Goal: Task Accomplishment & Management: Use online tool/utility

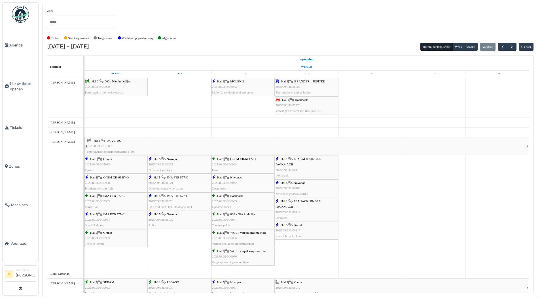
scroll to position [368, 0]
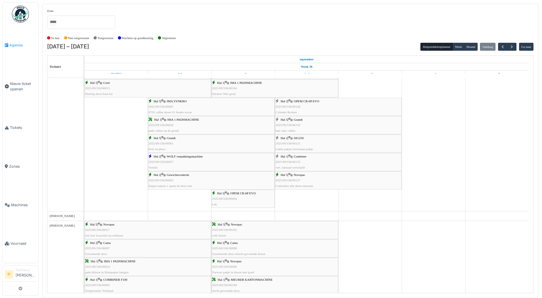
click at [11, 44] on span "Agenda" at bounding box center [22, 45] width 27 height 5
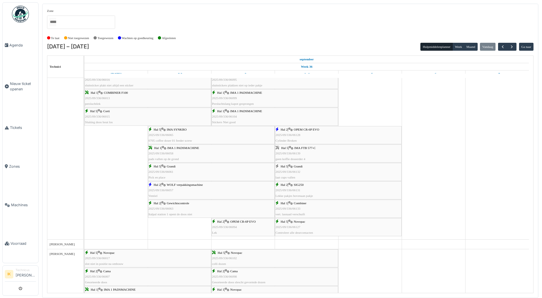
click at [292, 133] on div "Hal 2 | OPEM CR-6P EVO 2025/09/336/06128 Cylinder Broken" at bounding box center [338, 135] width 126 height 16
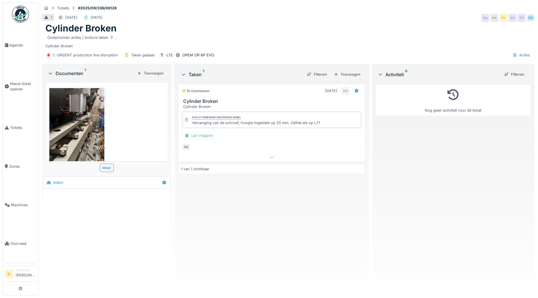
click at [82, 127] on img at bounding box center [76, 124] width 55 height 73
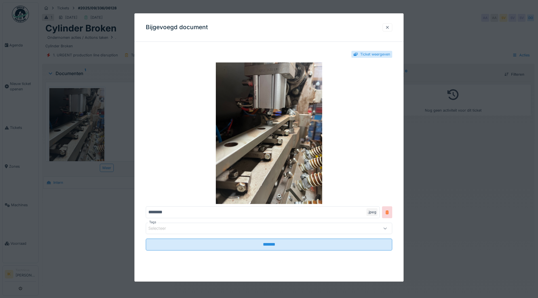
click at [388, 27] on div at bounding box center [387, 27] width 5 height 5
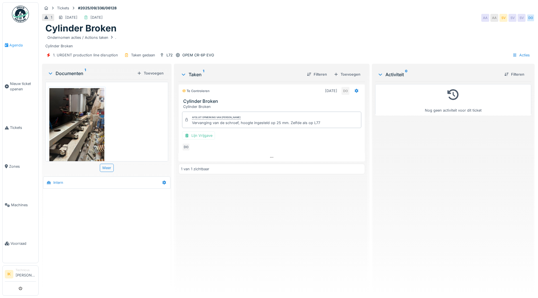
click at [17, 44] on span "Agenda" at bounding box center [22, 45] width 27 height 5
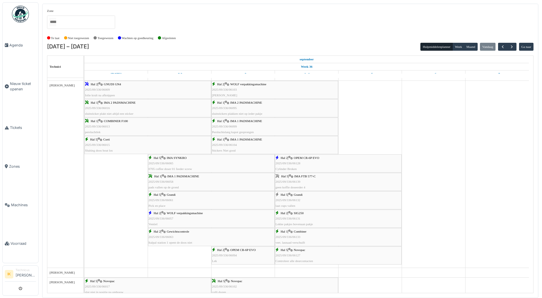
scroll to position [340, 0]
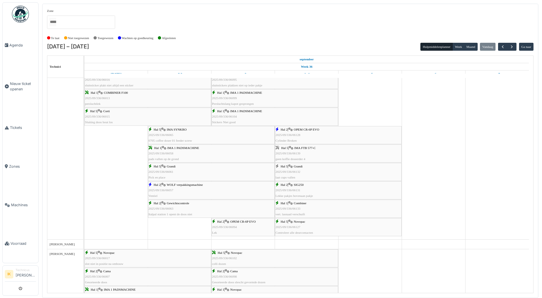
click at [297, 154] on span "2025/09/336/06139" at bounding box center [287, 153] width 25 height 3
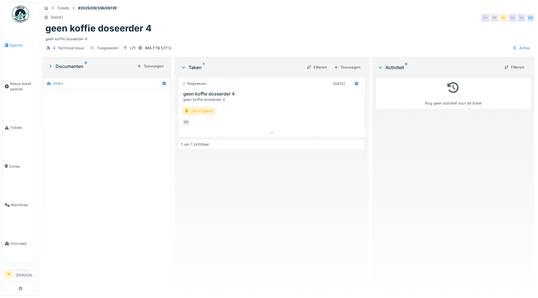
click at [16, 44] on span "Agenda" at bounding box center [22, 45] width 27 height 5
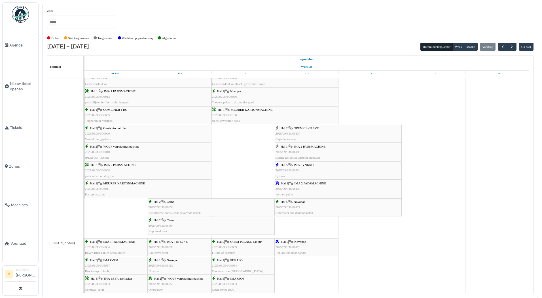
click at [299, 134] on span "2025/09/336/06137" at bounding box center [287, 133] width 25 height 3
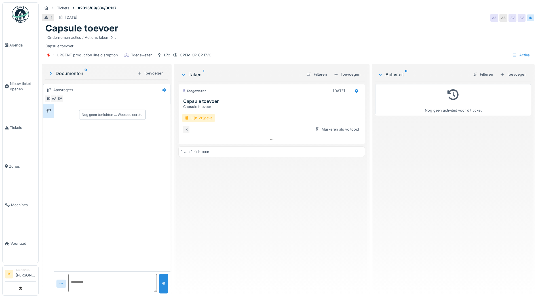
click at [200, 117] on div "Lijn Vrijgave" at bounding box center [198, 118] width 33 height 8
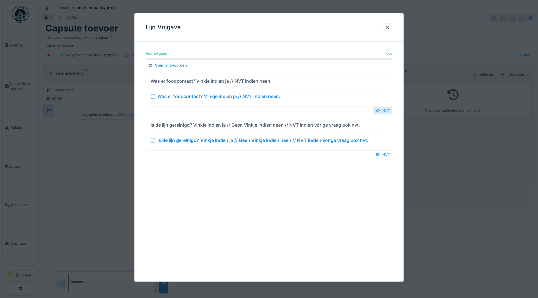
click at [379, 109] on div at bounding box center [377, 110] width 5 height 5
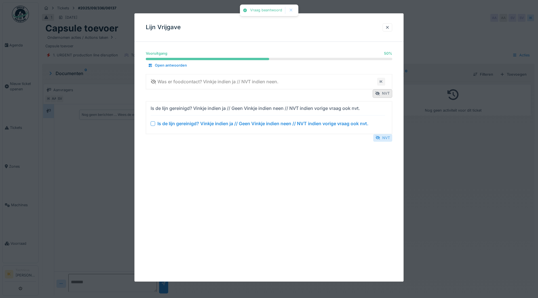
click at [380, 138] on div at bounding box center [377, 137] width 5 height 5
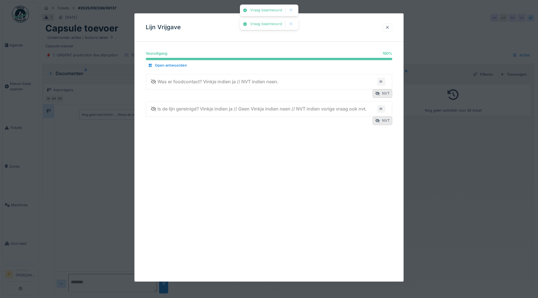
click at [389, 27] on div at bounding box center [387, 27] width 5 height 5
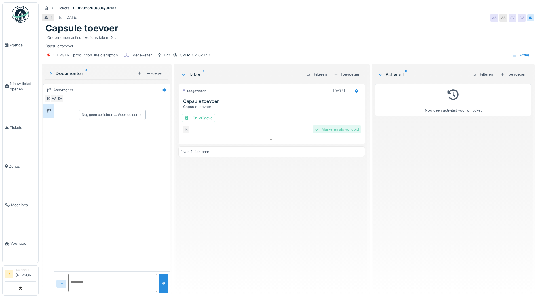
click at [333, 130] on div "Markeren als voltooid" at bounding box center [336, 130] width 49 height 8
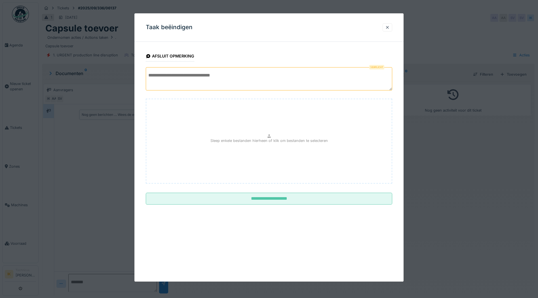
click at [202, 76] on textarea at bounding box center [269, 78] width 246 height 23
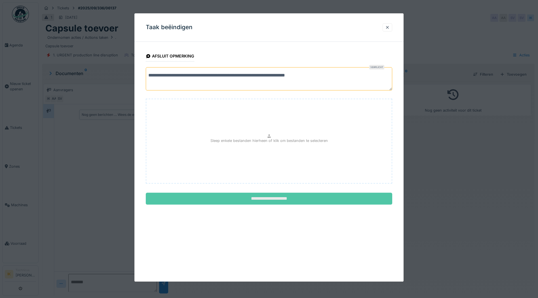
type textarea "**********"
click at [266, 198] on input "**********" at bounding box center [269, 199] width 246 height 12
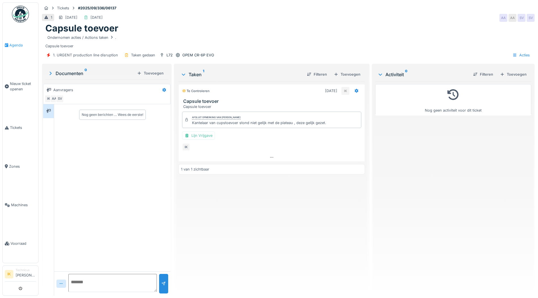
click at [13, 44] on span "Agenda" at bounding box center [22, 45] width 27 height 5
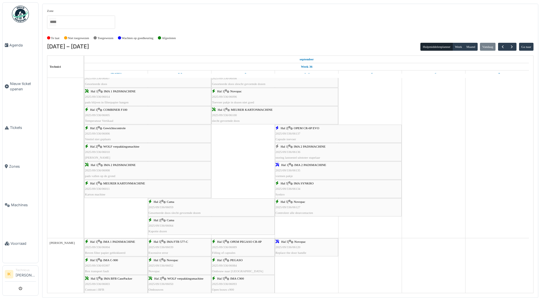
click at [301, 152] on div "Hal 1 | IMA 2 PADSMACHINE 2025/09/336/06136 storing lastoestel uitstoter stapel…" at bounding box center [338, 152] width 126 height 16
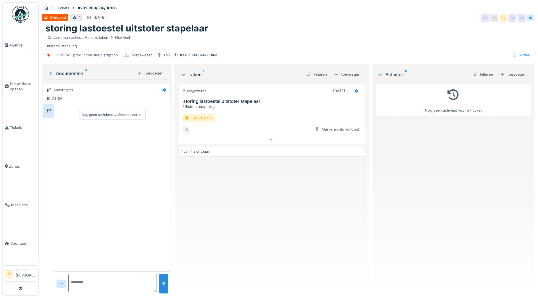
click at [199, 119] on div "Lijn Vrijgave" at bounding box center [198, 118] width 33 height 8
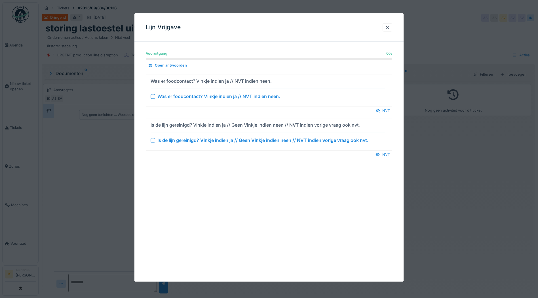
click at [151, 96] on div at bounding box center [152, 96] width 5 height 5
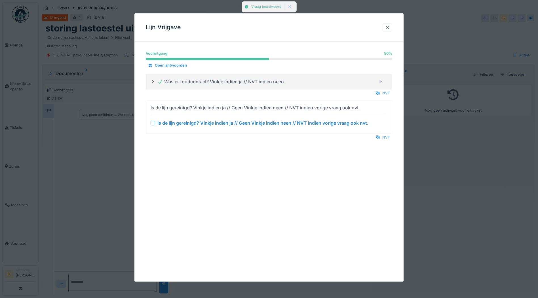
click at [152, 124] on div at bounding box center [152, 123] width 5 height 5
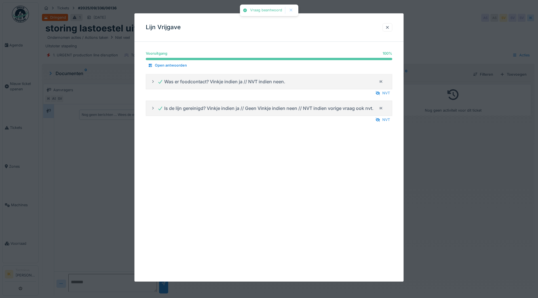
drag, startPoint x: 389, startPoint y: 27, endPoint x: 381, endPoint y: 39, distance: 14.3
click at [389, 27] on div at bounding box center [387, 27] width 5 height 5
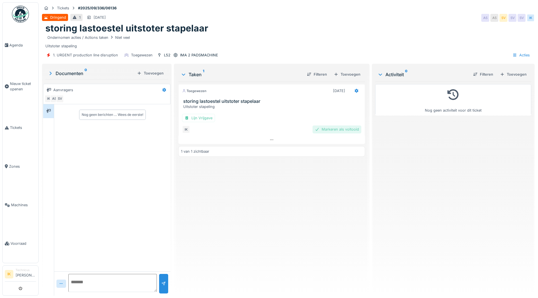
click at [327, 128] on div "Markeren als voltooid" at bounding box center [336, 130] width 49 height 8
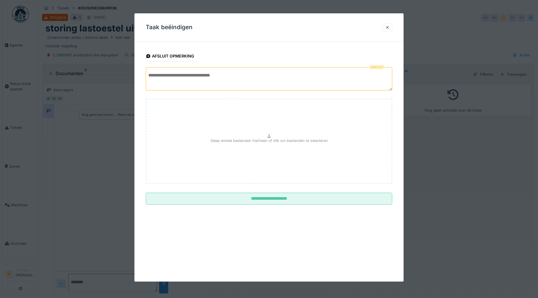
click at [175, 78] on textarea at bounding box center [269, 78] width 246 height 23
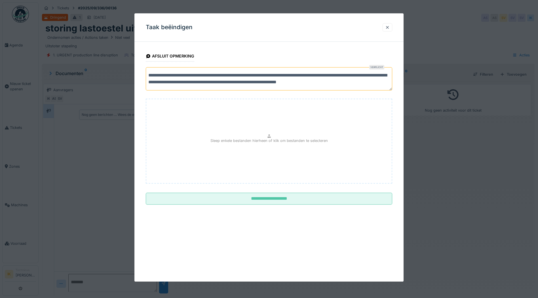
scroll to position [2, 0]
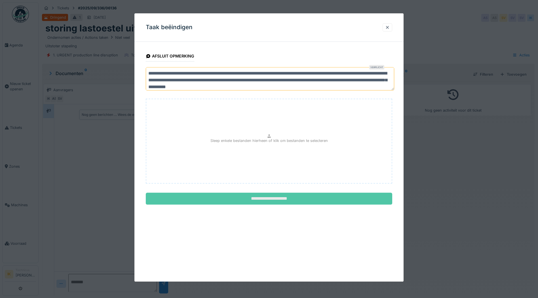
type textarea "**********"
click at [276, 199] on input "**********" at bounding box center [269, 199] width 246 height 12
